Goal: Navigation & Orientation: Find specific page/section

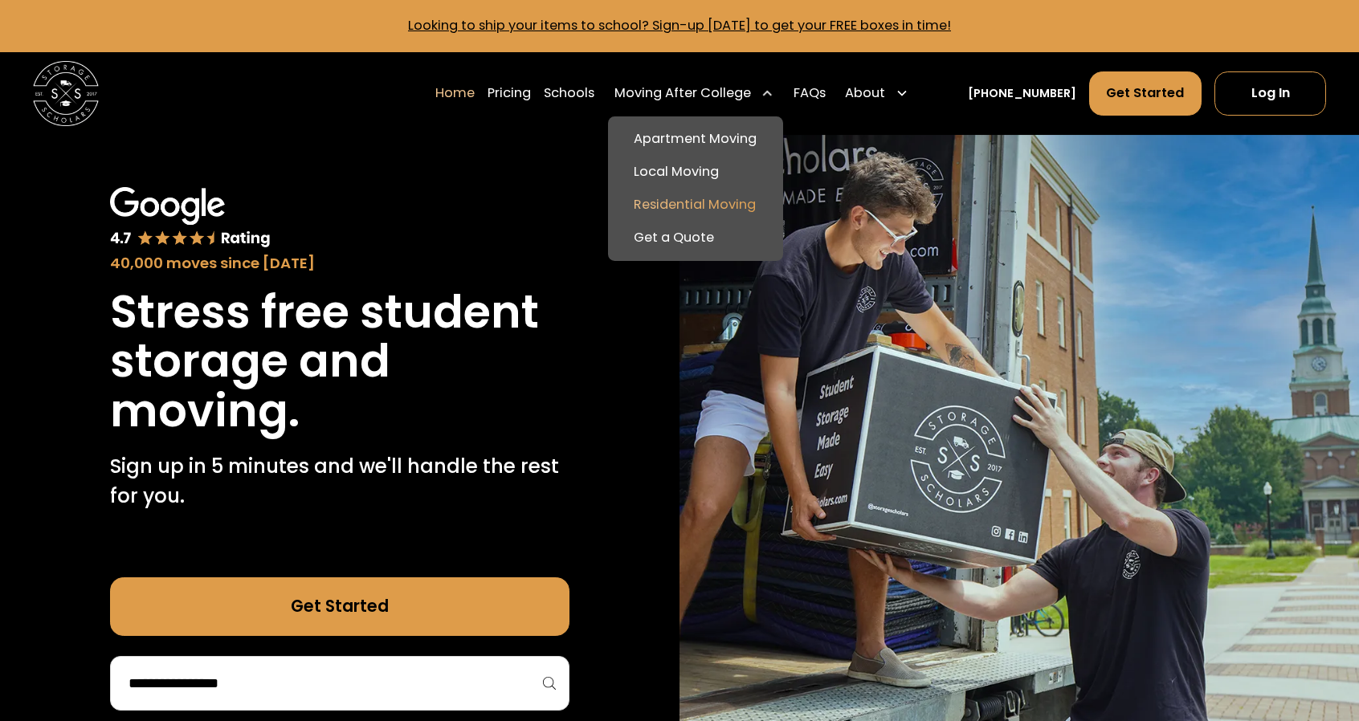
click at [730, 201] on link "Residential Moving" at bounding box center [696, 205] width 162 height 33
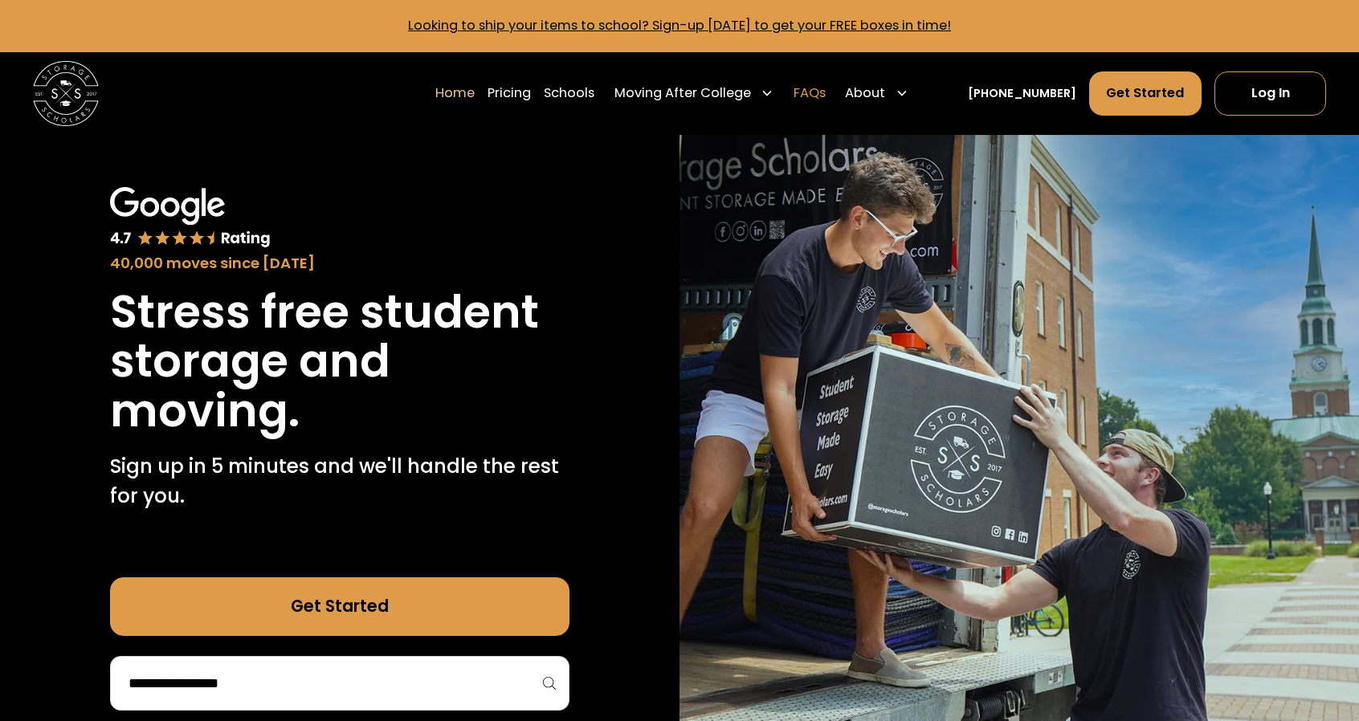
click at [826, 88] on link "FAQs" at bounding box center [810, 94] width 32 height 46
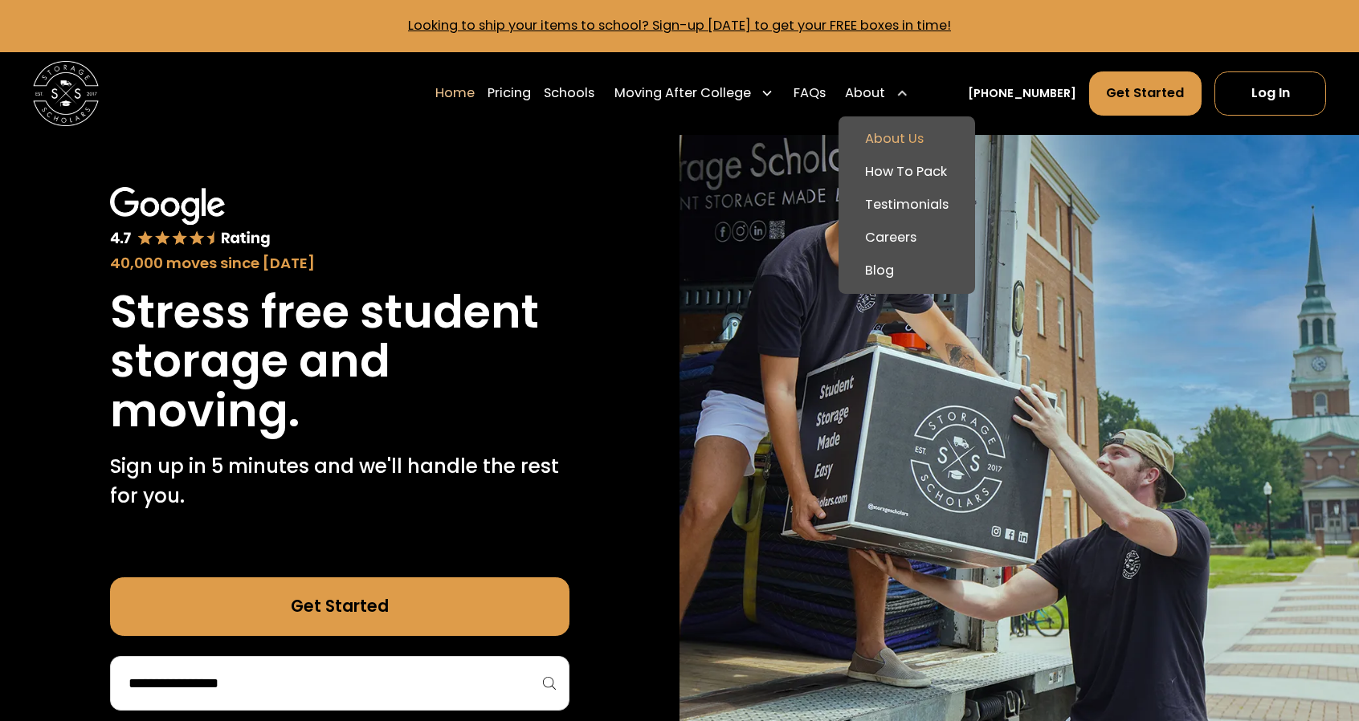
click at [916, 143] on link "About Us" at bounding box center [906, 139] width 123 height 33
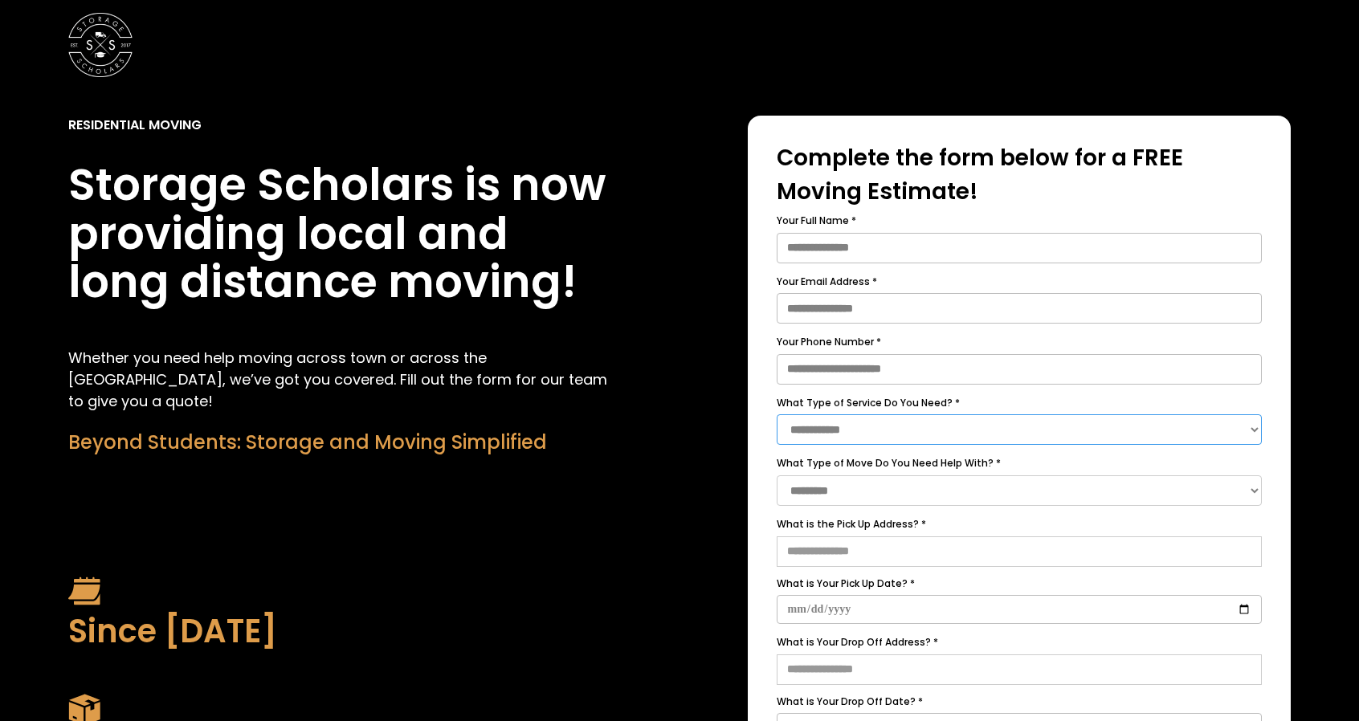
click at [1132, 419] on select "**********" at bounding box center [1020, 430] width 486 height 31
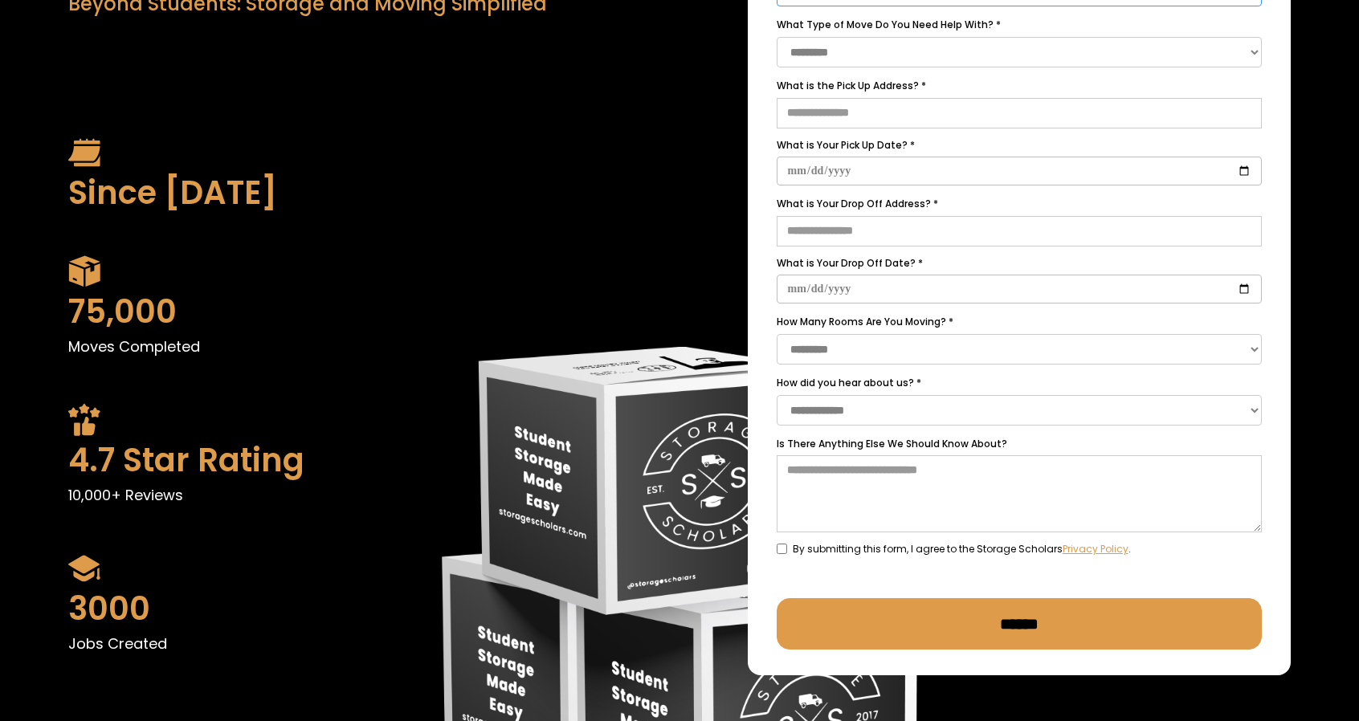
scroll to position [450, 0]
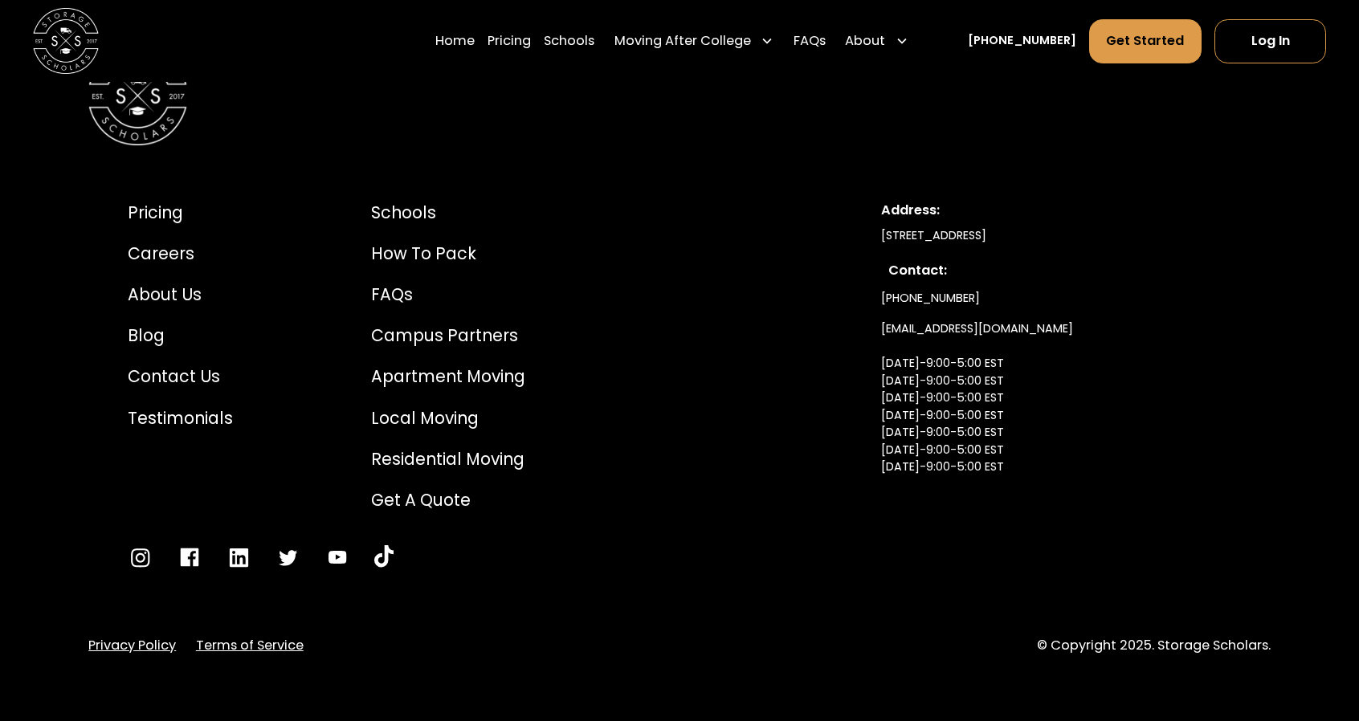
scroll to position [8942, 0]
drag, startPoint x: 1371, startPoint y: 52, endPoint x: 1358, endPoint y: 745, distance: 692.7
click at [405, 417] on div "Local Moving" at bounding box center [448, 419] width 154 height 25
